Goal: Information Seeking & Learning: Learn about a topic

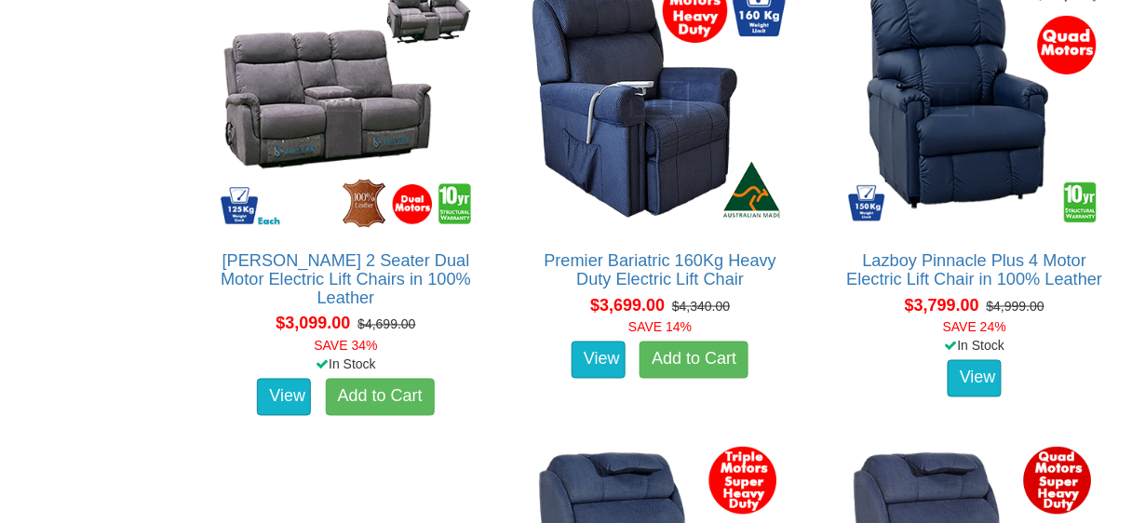
scroll to position [4023, 0]
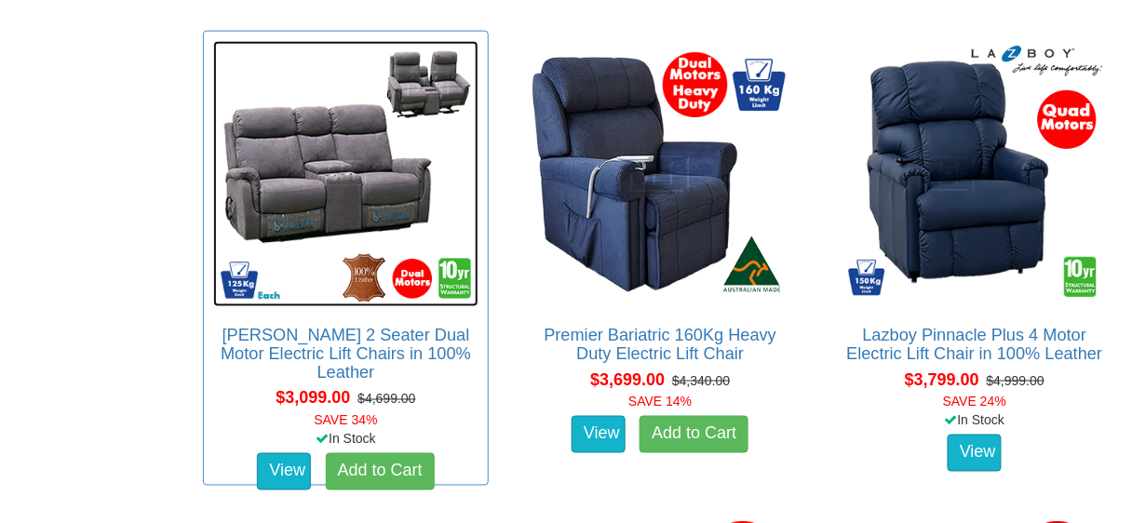
click at [320, 229] on img at bounding box center [346, 174] width 266 height 266
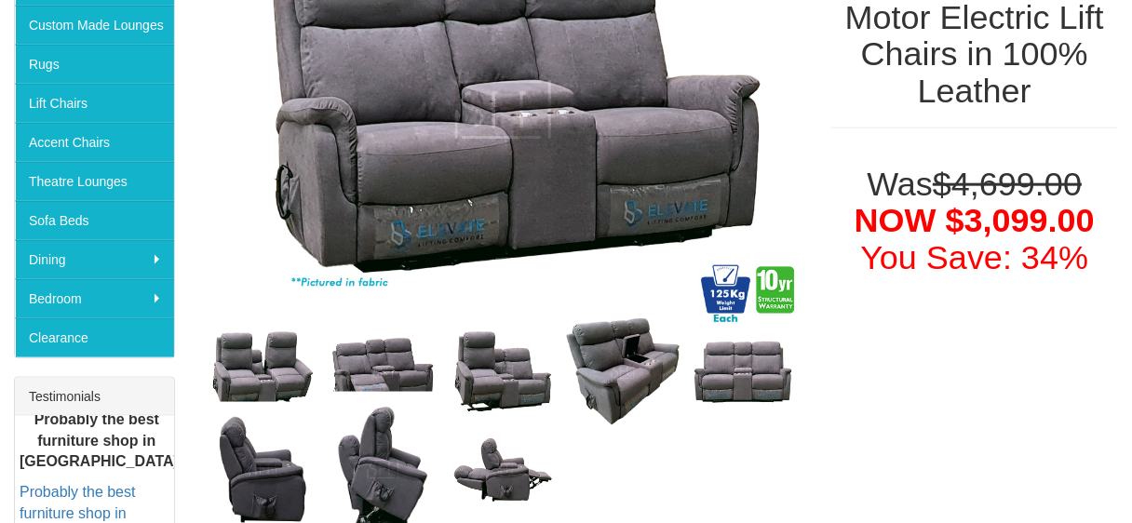
scroll to position [447, 0]
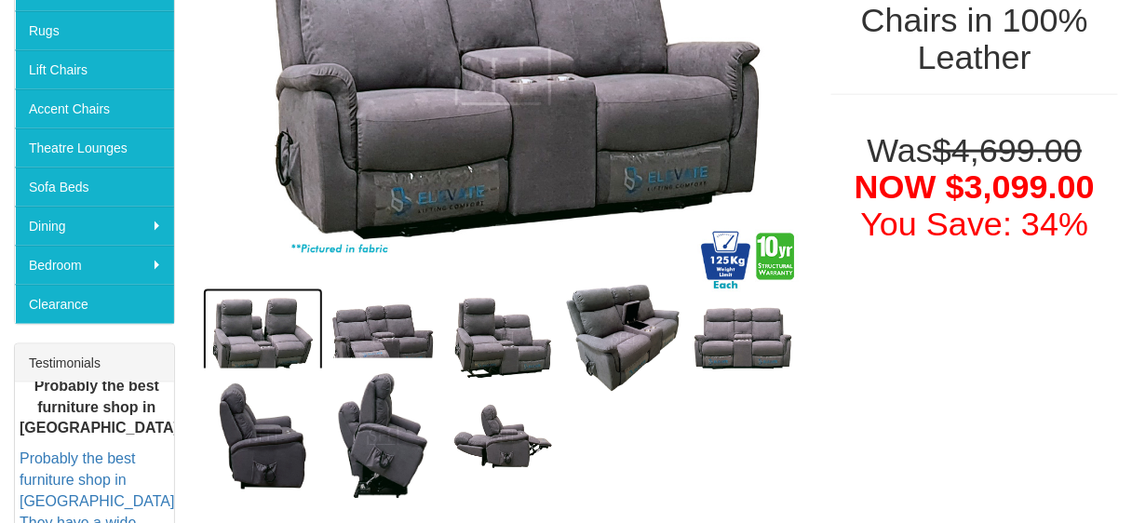
click at [253, 351] on img at bounding box center [263, 339] width 120 height 100
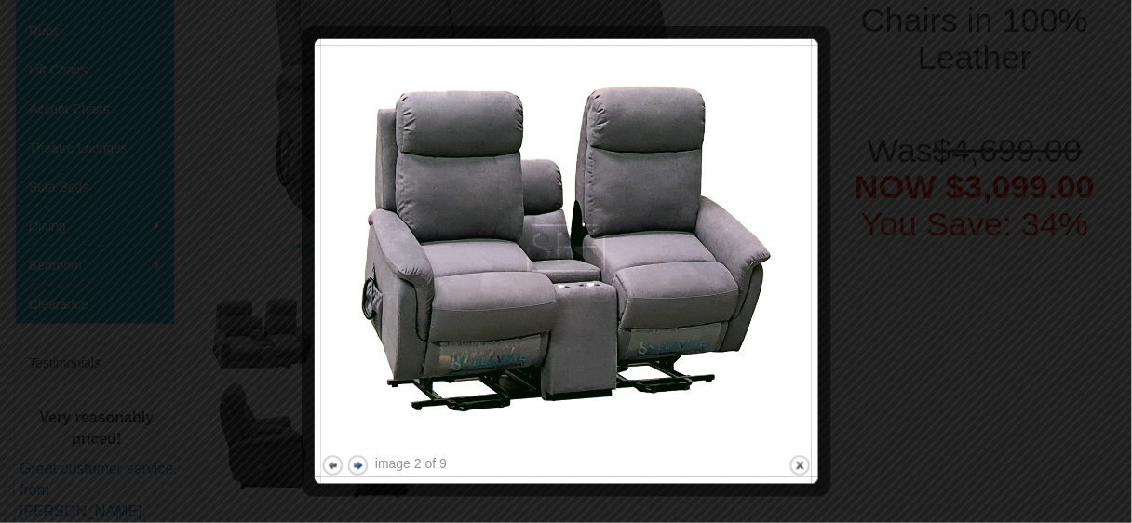
click at [362, 467] on button "next" at bounding box center [357, 465] width 23 height 23
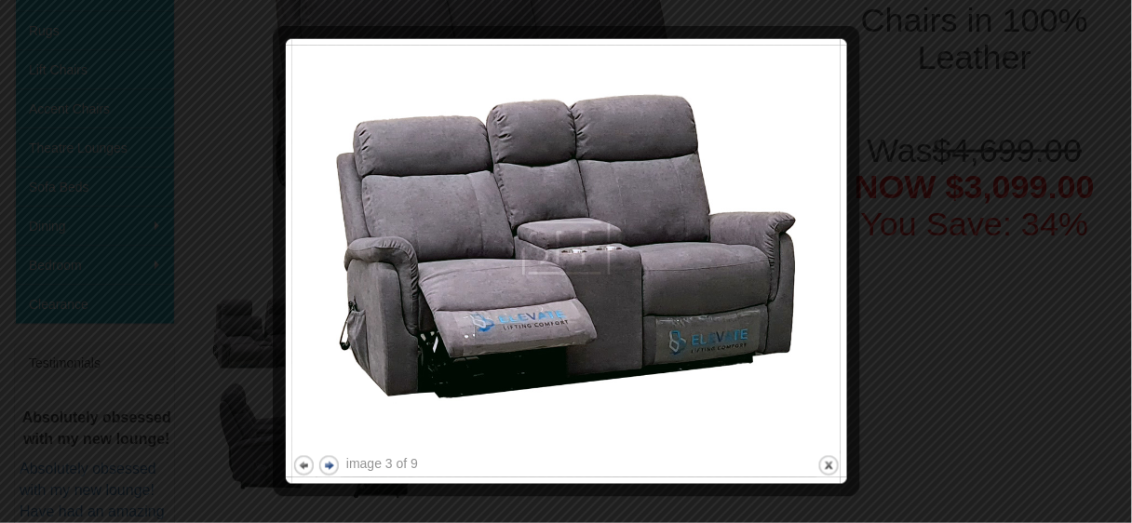
click at [328, 469] on button "next" at bounding box center [329, 465] width 23 height 23
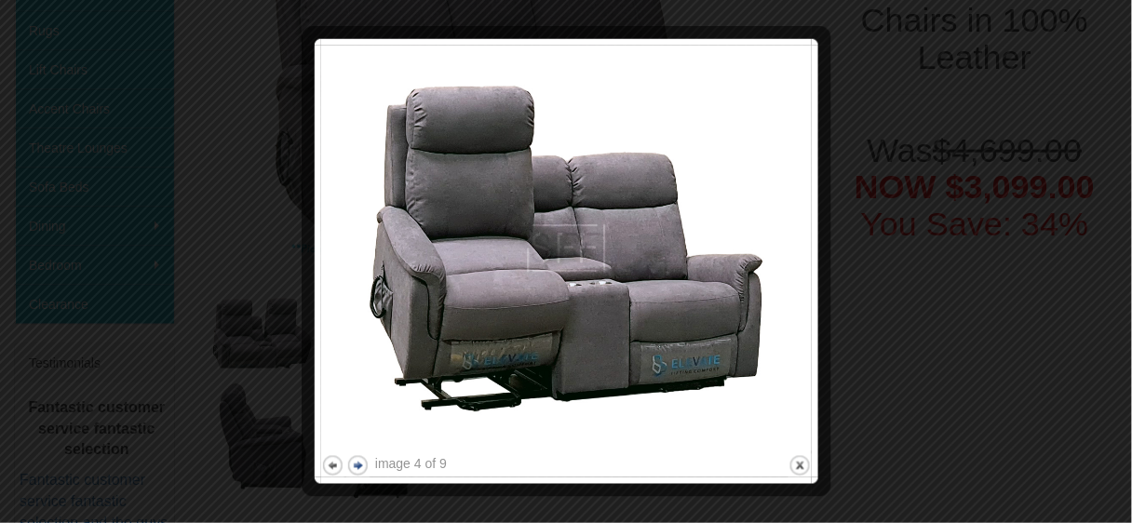
click at [356, 467] on button "next" at bounding box center [357, 465] width 23 height 23
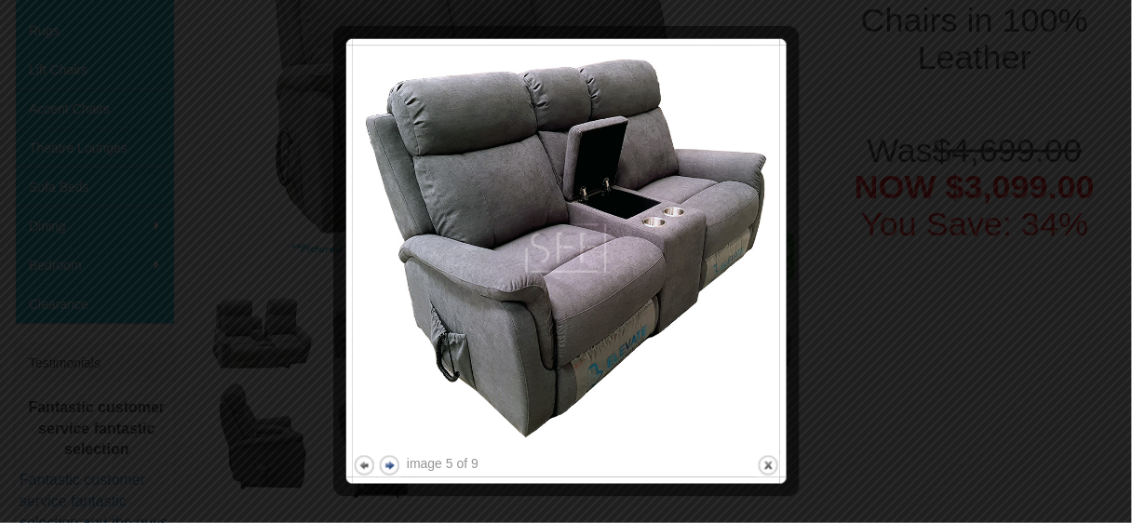
click at [387, 466] on button "next" at bounding box center [389, 465] width 23 height 23
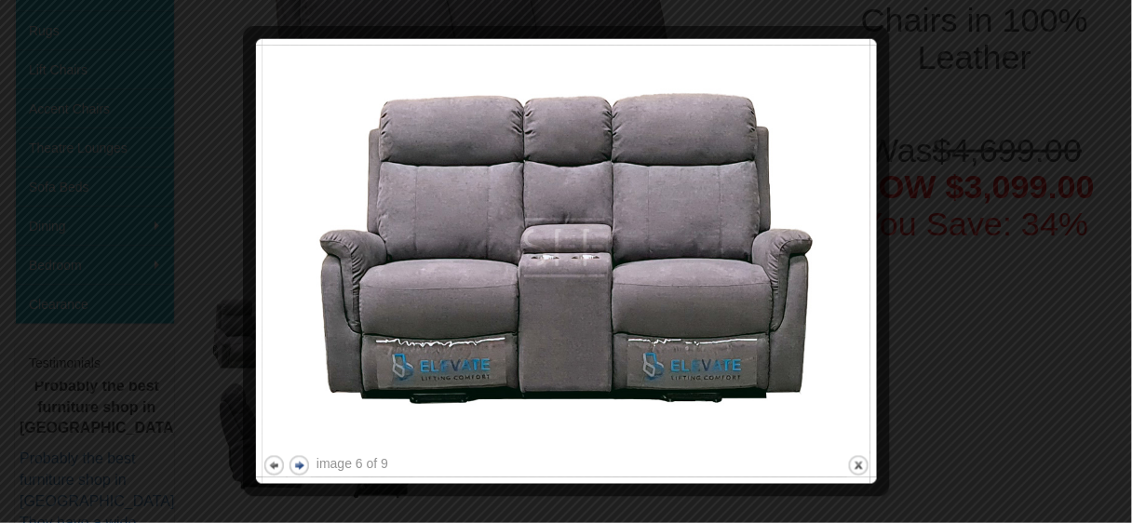
click at [299, 463] on button "next" at bounding box center [299, 465] width 23 height 23
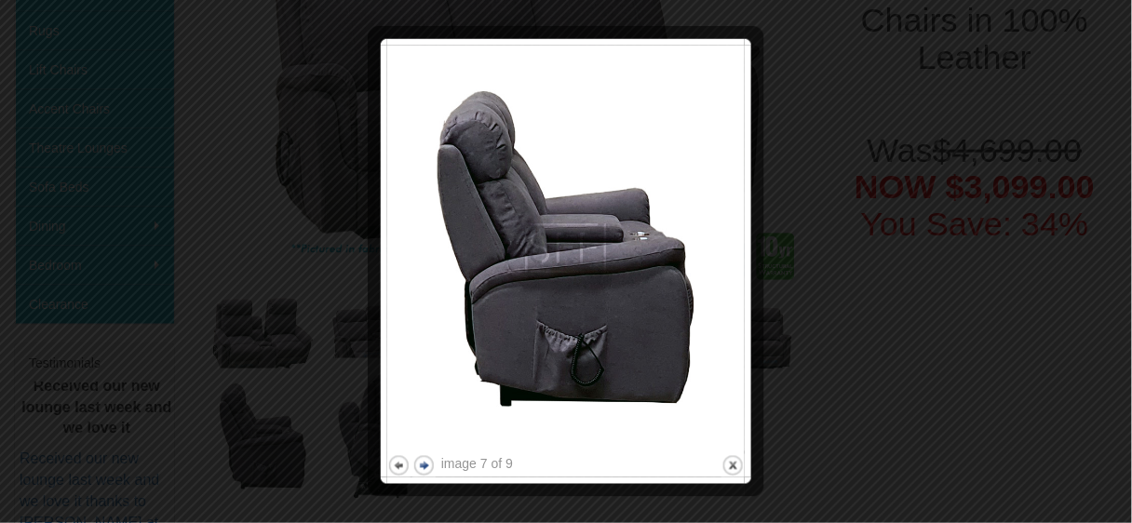
click at [425, 472] on button "next" at bounding box center [424, 465] width 23 height 23
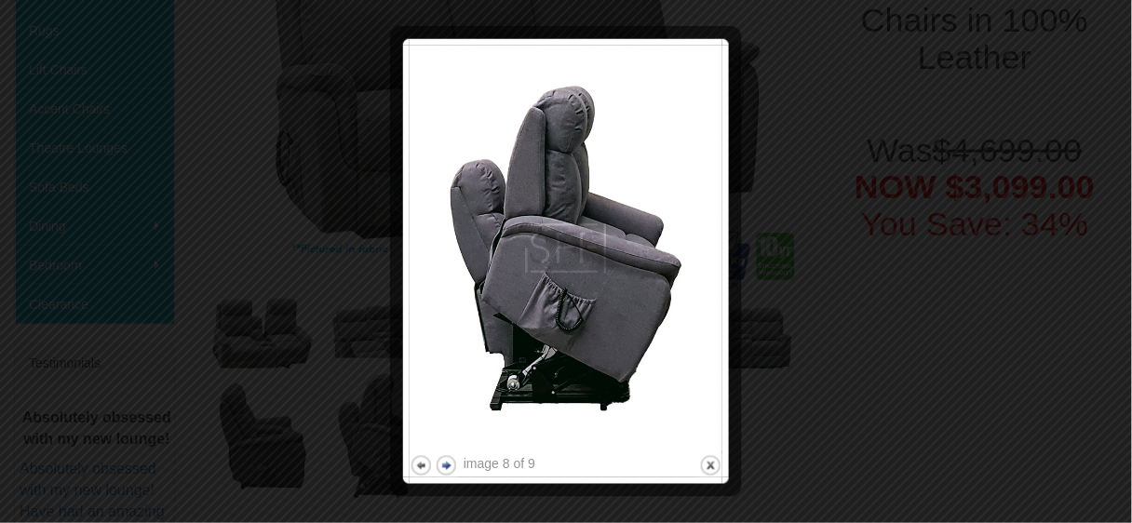
click at [453, 470] on button "next" at bounding box center [446, 465] width 23 height 23
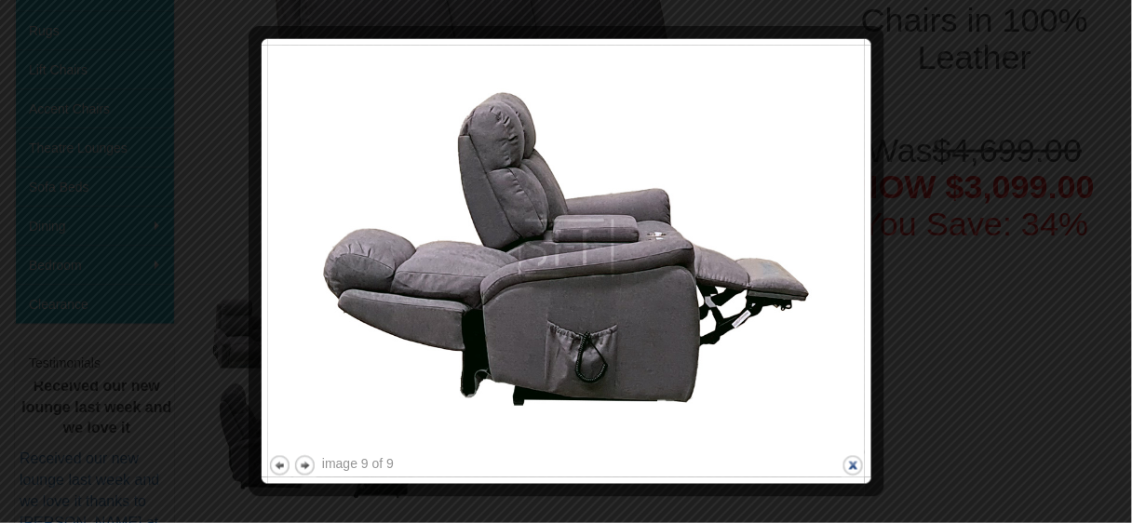
click at [857, 469] on button "close" at bounding box center [853, 465] width 23 height 23
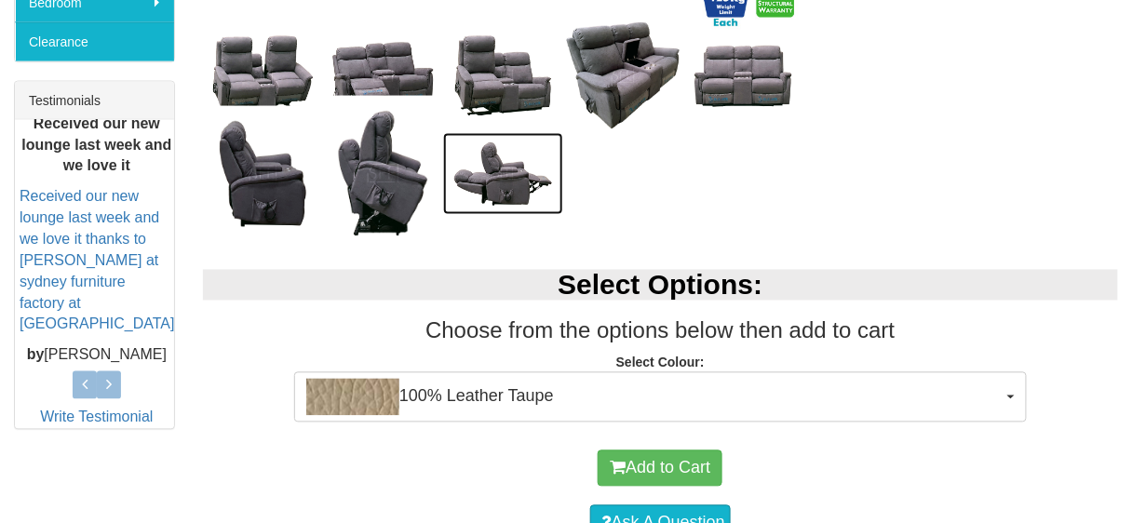
scroll to position [745, 0]
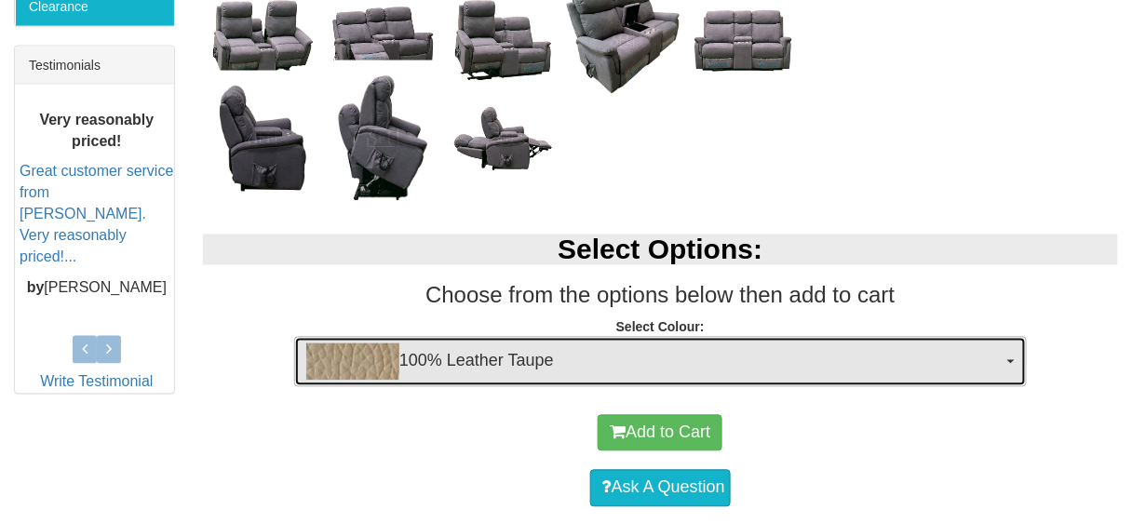
click at [1010, 363] on button "100% Leather Taupe" at bounding box center [660, 362] width 733 height 50
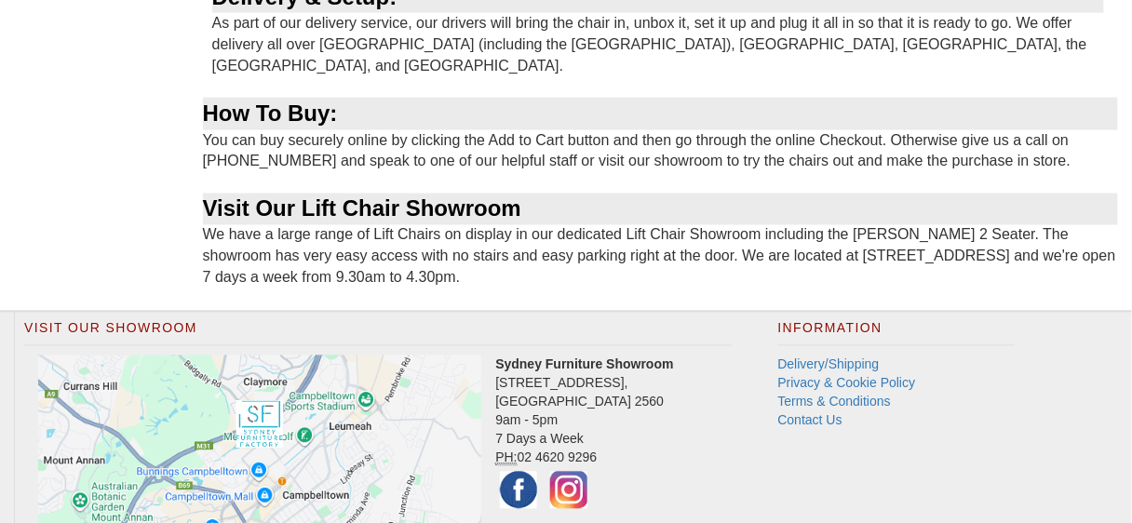
scroll to position [2458, 0]
